Goal: Check status: Check status

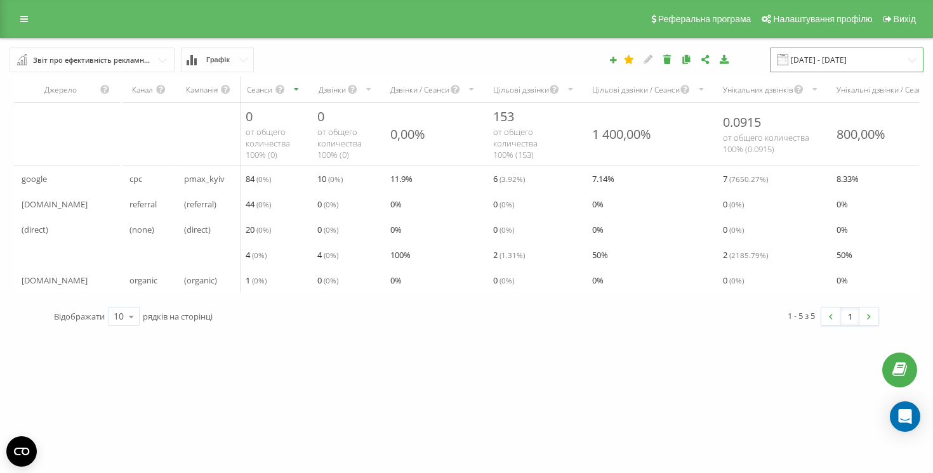
click at [813, 56] on input "[DATE] - [DATE]" at bounding box center [847, 60] width 154 height 25
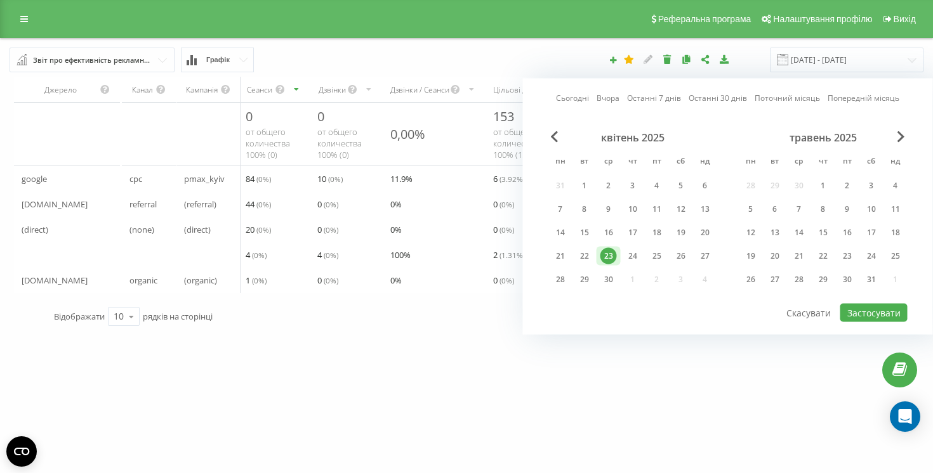
click at [570, 98] on link "Сьогодні" at bounding box center [572, 98] width 33 height 12
click at [855, 304] on button "Застосувати" at bounding box center [873, 313] width 67 height 18
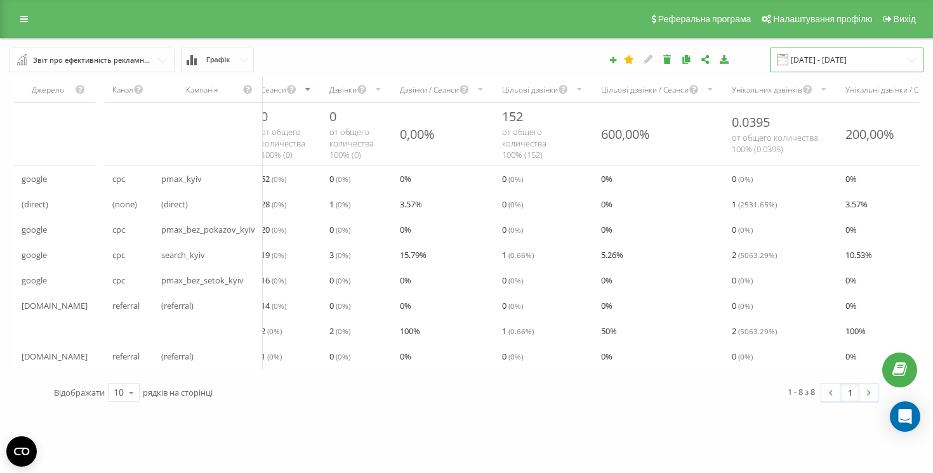
click at [836, 56] on input "[DATE] - [DATE]" at bounding box center [847, 60] width 154 height 25
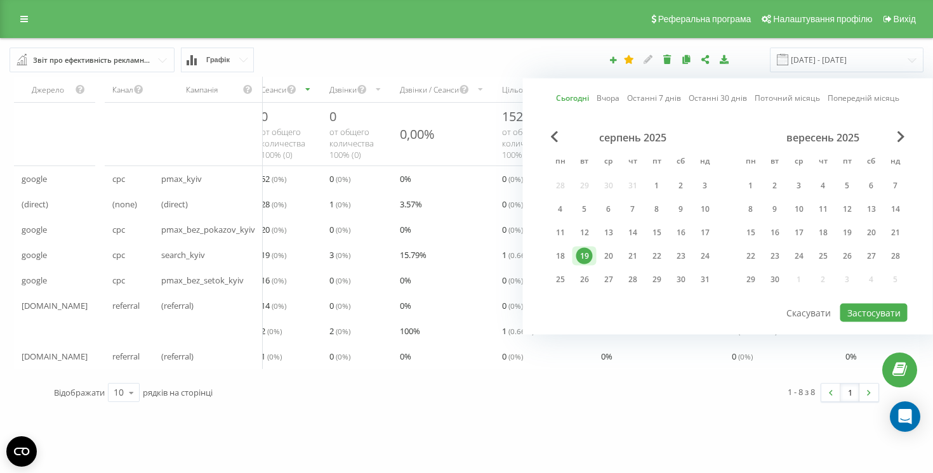
click at [609, 93] on link "Вчора" at bounding box center [607, 98] width 23 height 12
click at [865, 312] on button "Застосувати" at bounding box center [873, 313] width 67 height 18
type input "[DATE] - [DATE]"
